Goal: Communication & Community: Share content

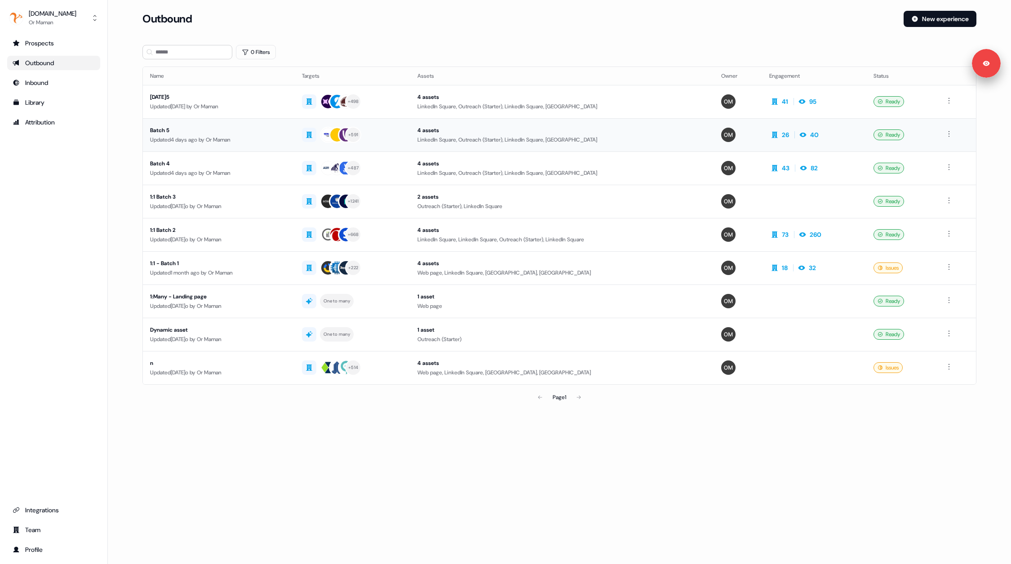
click at [228, 133] on div "Batch 5" at bounding box center [218, 130] width 137 height 9
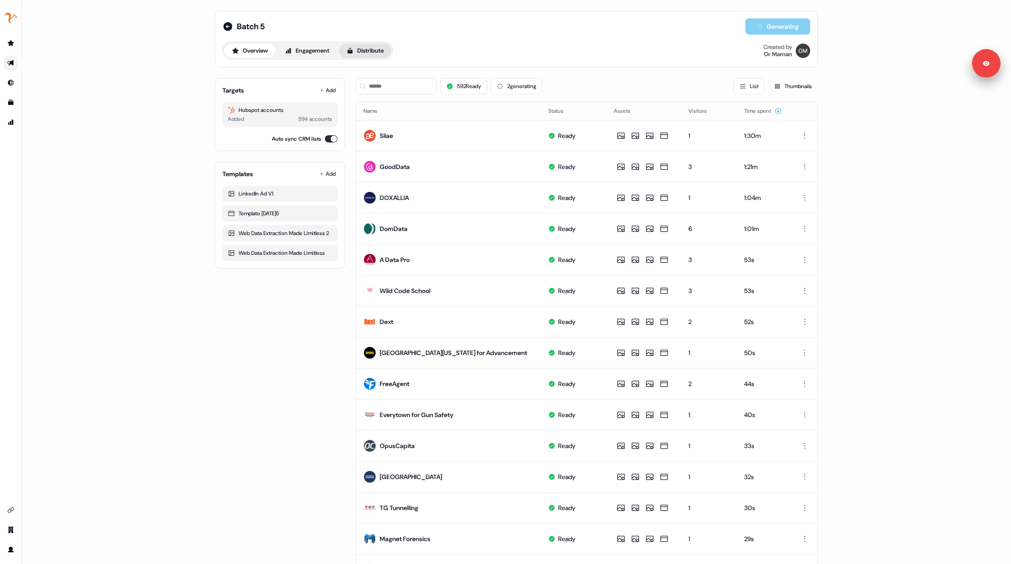
click at [365, 53] on button "Distribute" at bounding box center [365, 51] width 53 height 14
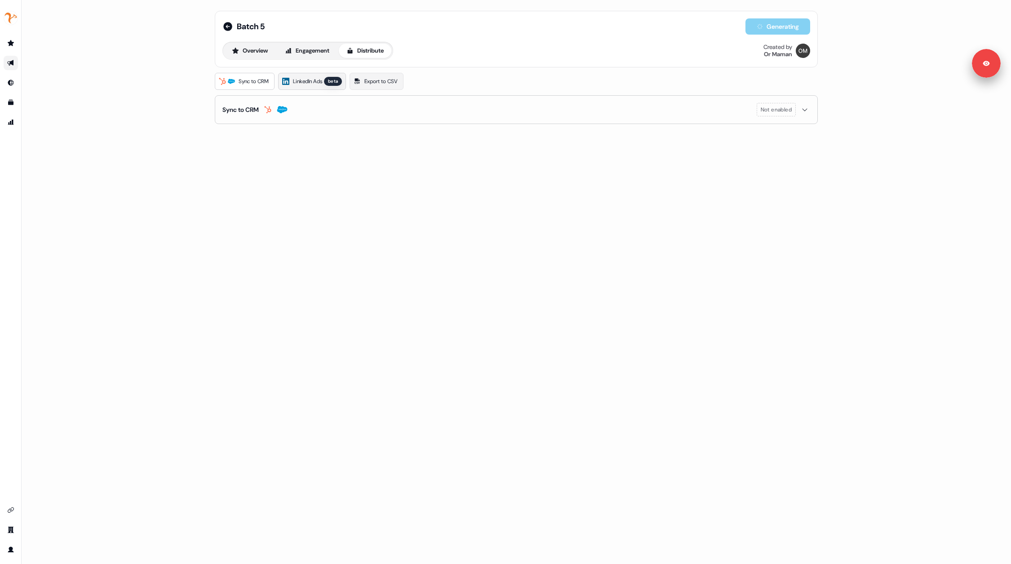
click at [307, 77] on span "LinkedIn Ads" at bounding box center [307, 81] width 29 height 9
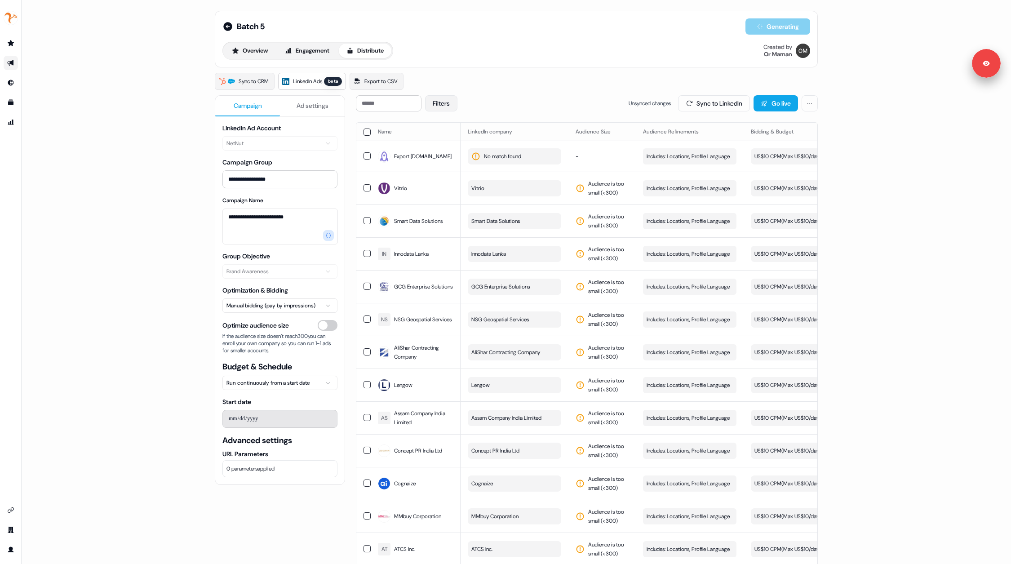
click at [450, 106] on button "Filters" at bounding box center [441, 103] width 32 height 16
click at [443, 147] on label "No issues" at bounding box center [493, 150] width 114 height 9
click at [443, 147] on button "No issues" at bounding box center [439, 149] width 7 height 7
click at [532, 163] on button "Apply" at bounding box center [533, 166] width 32 height 16
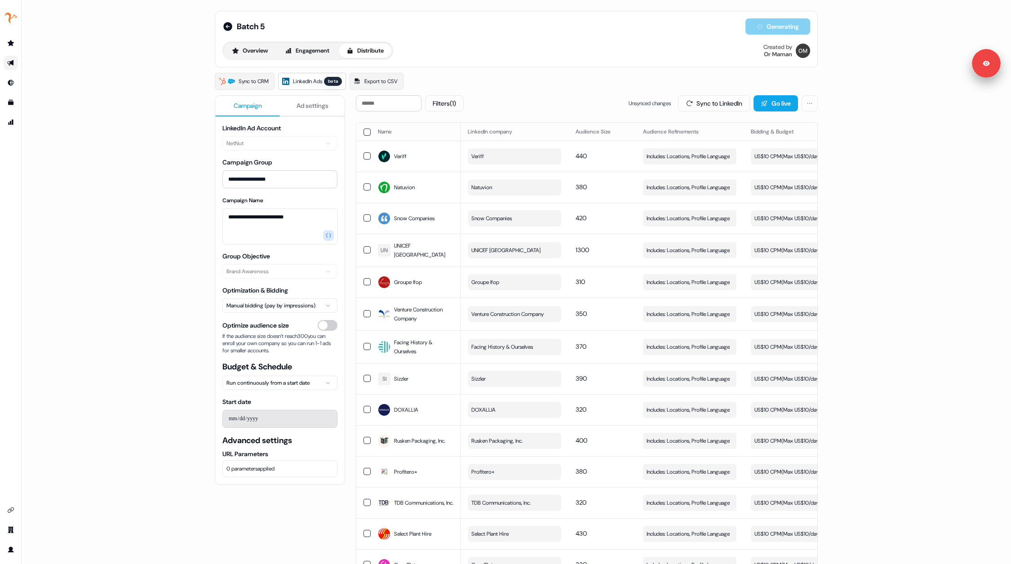
click at [366, 130] on button "button" at bounding box center [366, 131] width 7 height 7
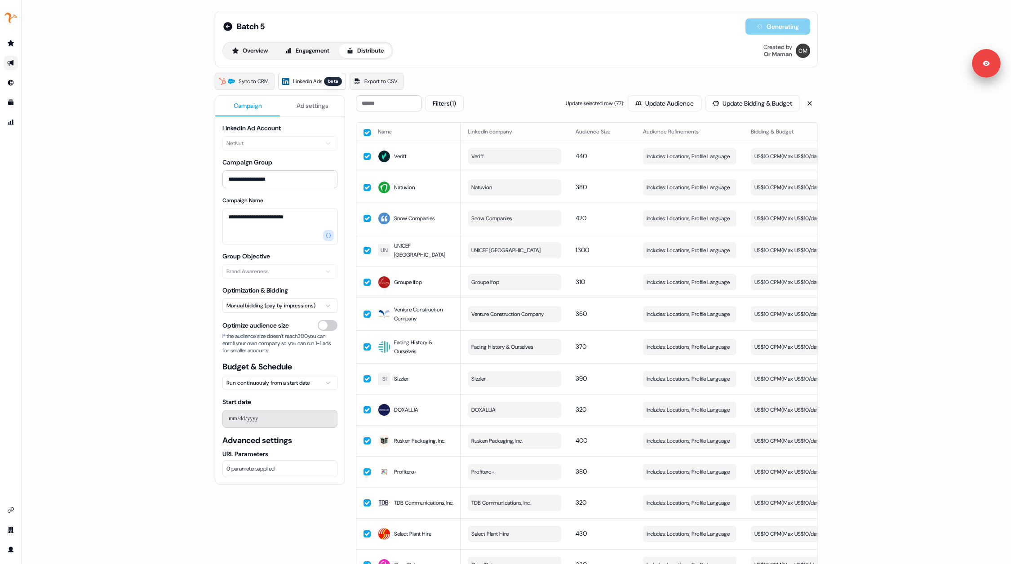
click at [366, 130] on button "button" at bounding box center [366, 132] width 7 height 7
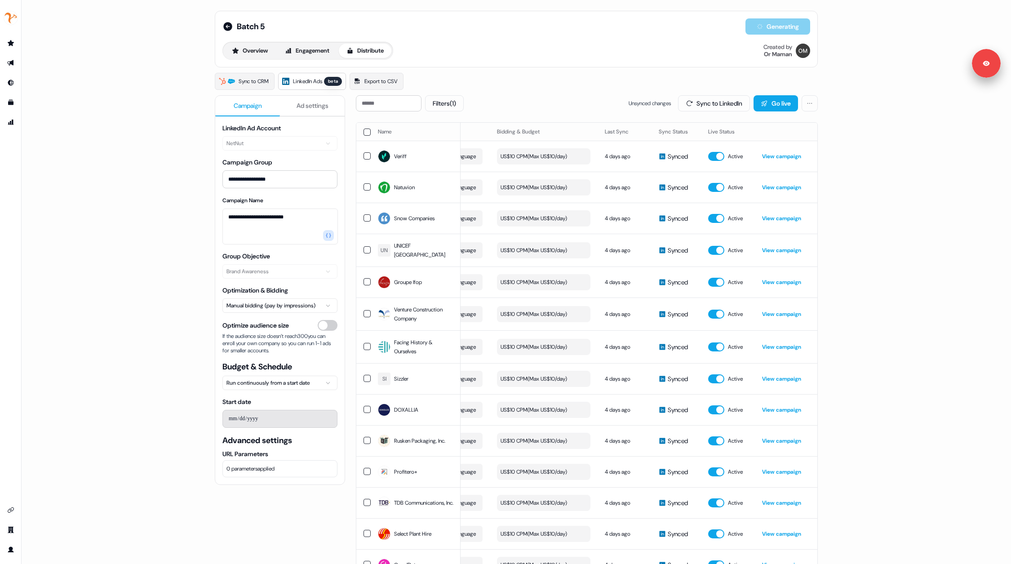
click at [516, 97] on div "Filters (1) Unsynced changes Sync to LinkedIn Go live" at bounding box center [587, 103] width 462 height 16
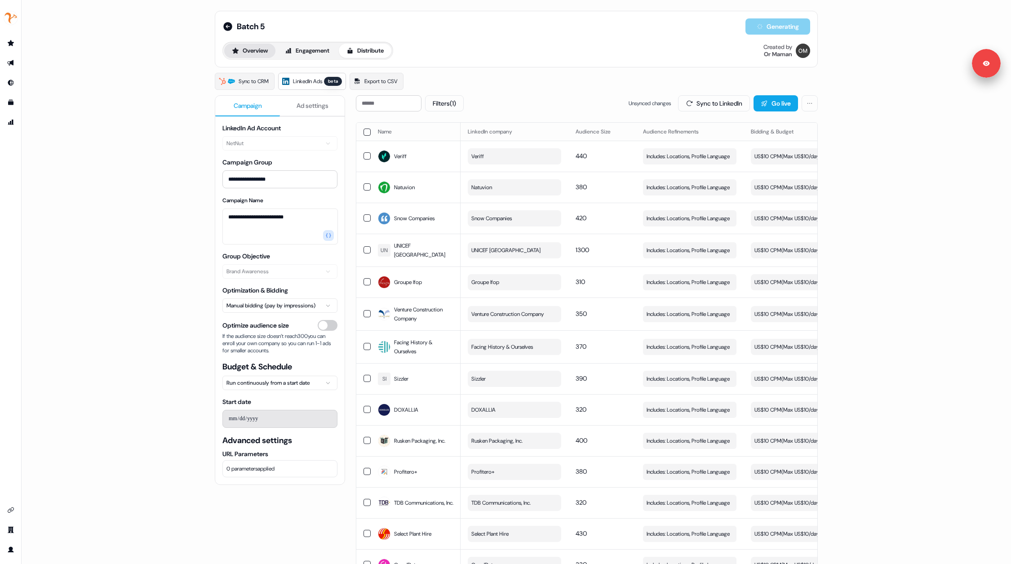
click at [249, 53] on button "Overview" at bounding box center [249, 51] width 51 height 14
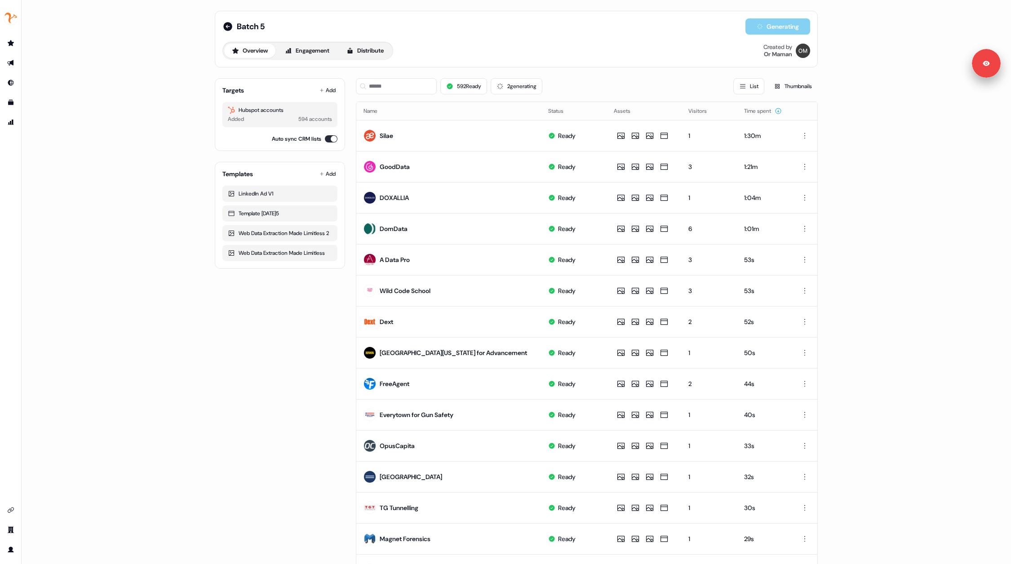
click at [230, 316] on div "Targets Add Hubspot accounts Added 594 accounts Auto sync CRM lists Templates A…" at bounding box center [280, 414] width 130 height 687
click at [933, 235] on div "Batch 5 Generating Overview Engagement Distribute Created by Or Maman Targets A…" at bounding box center [516, 282] width 989 height 564
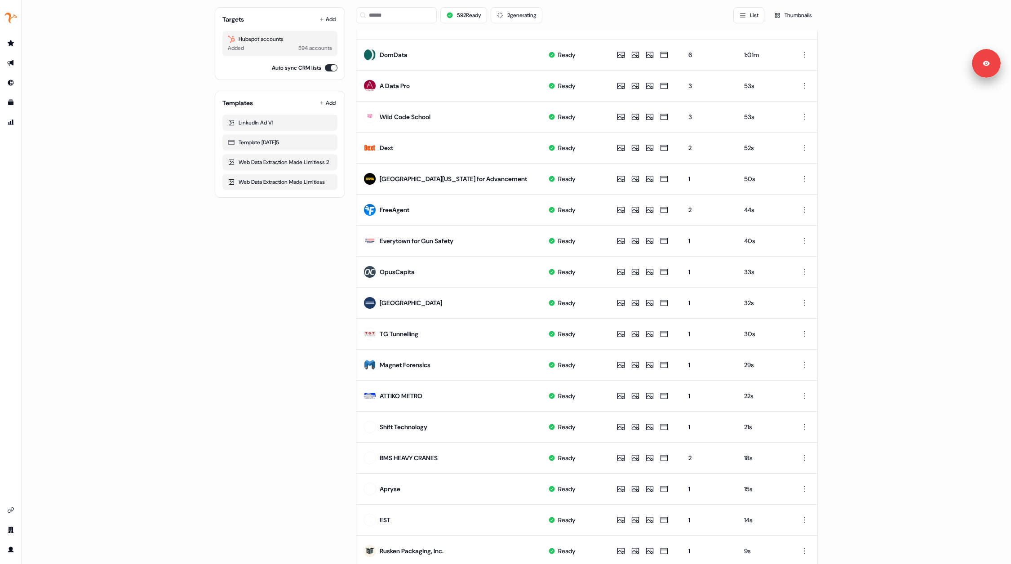
scroll to position [181, 0]
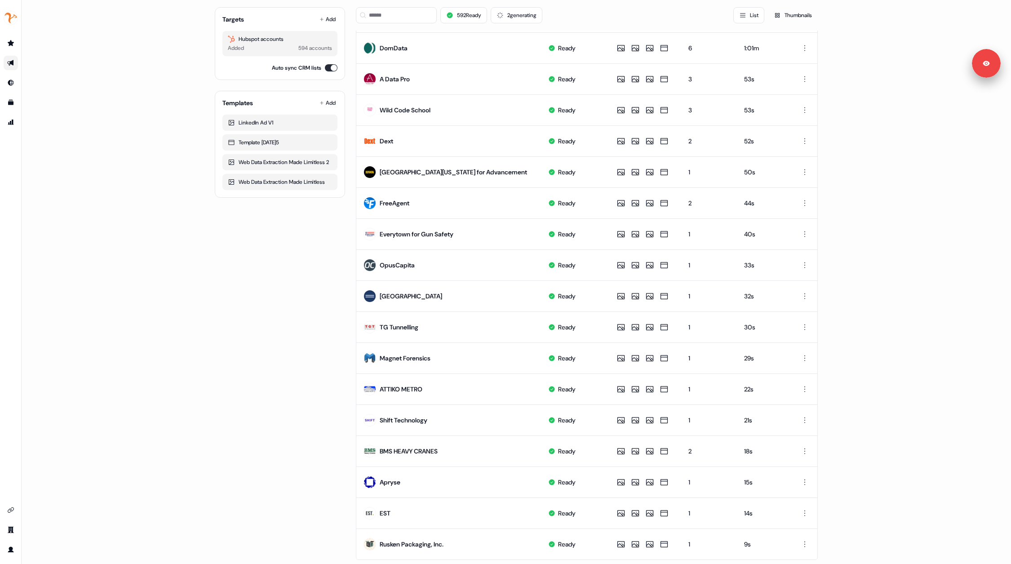
click at [136, 300] on div "Batch 5 Generating Overview Engagement Distribute Created by Or Maman Targets A…" at bounding box center [516, 282] width 989 height 564
click at [133, 119] on div "Batch 5 Generating Overview Engagement Distribute Created by Or Maman Targets A…" at bounding box center [516, 282] width 989 height 564
click at [118, 96] on div "Batch 5 Generating Overview Engagement Distribute Created by Or Maman Targets A…" at bounding box center [516, 282] width 989 height 564
click at [120, 93] on div "Batch 5 Generating Overview Engagement Distribute Created by Or Maman Targets A…" at bounding box center [516, 282] width 989 height 564
click at [122, 108] on div "Batch 5 Generating Overview Engagement Distribute Created by Or Maman Targets A…" at bounding box center [516, 282] width 989 height 564
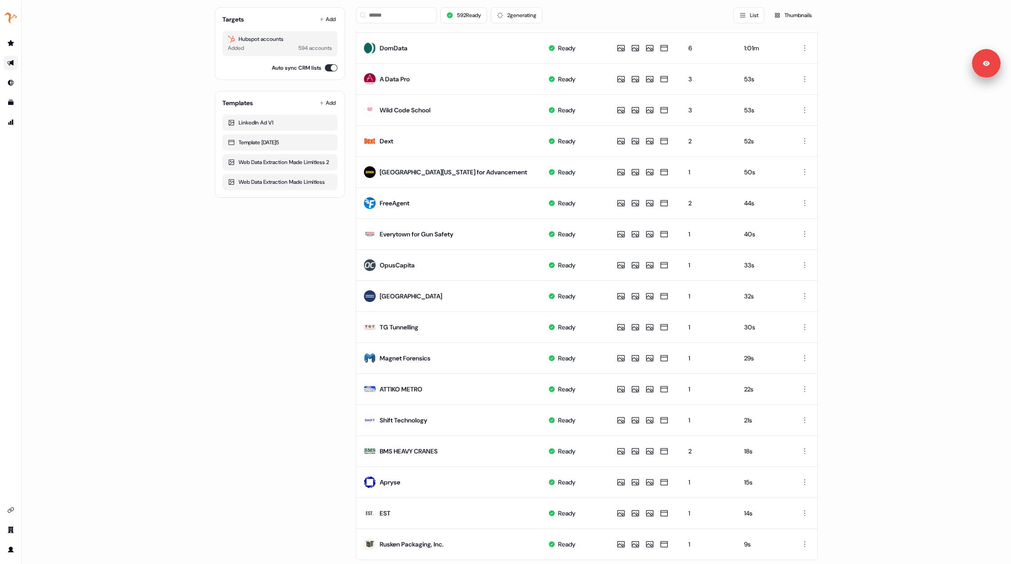
click at [132, 321] on div "Batch 5 Generating Overview Engagement Distribute Created by Or Maman Targets A…" at bounding box center [516, 282] width 989 height 564
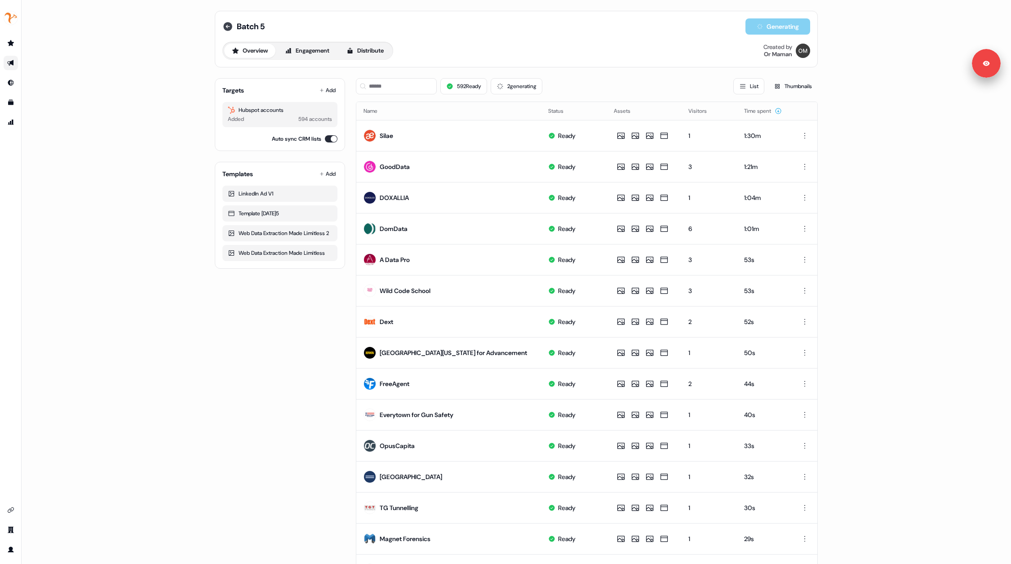
click at [226, 30] on icon at bounding box center [227, 26] width 9 height 9
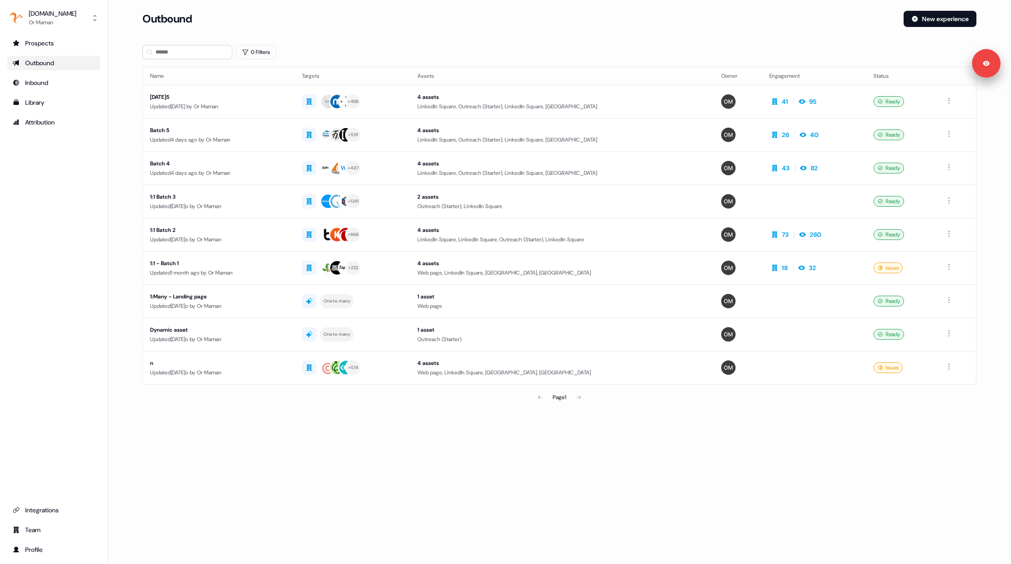
click at [480, 477] on div "Loading... Outbound New experience 0 Filters Name Targets Assets Owner Engageme…" at bounding box center [559, 282] width 903 height 564
click at [514, 500] on div "Loading... Outbound New experience 0 Filters Name Targets Assets Owner Engageme…" at bounding box center [559, 282] width 903 height 564
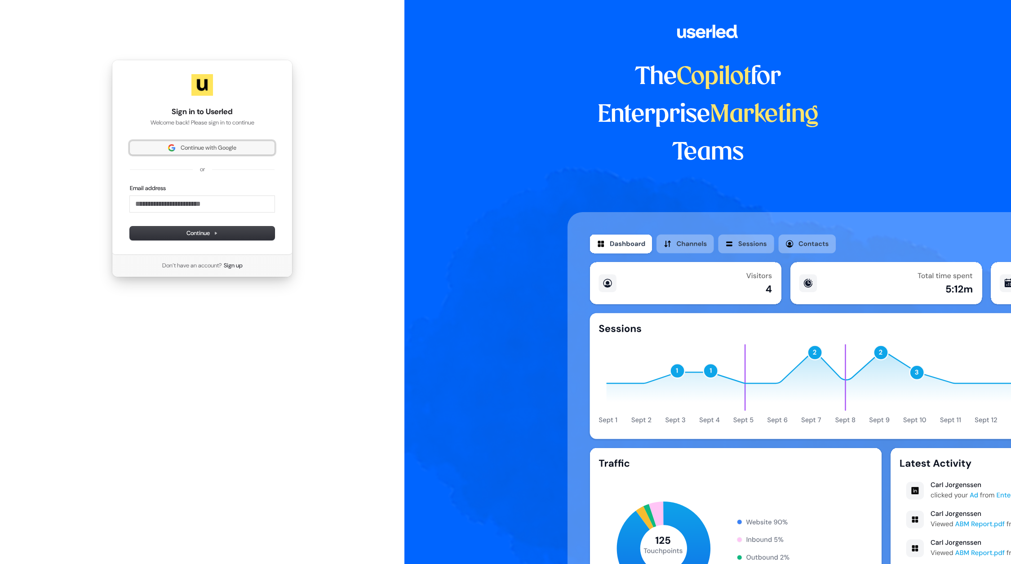
click at [220, 145] on span "Continue with Google" at bounding box center [209, 148] width 56 height 8
